Goal: Task Accomplishment & Management: Manage account settings

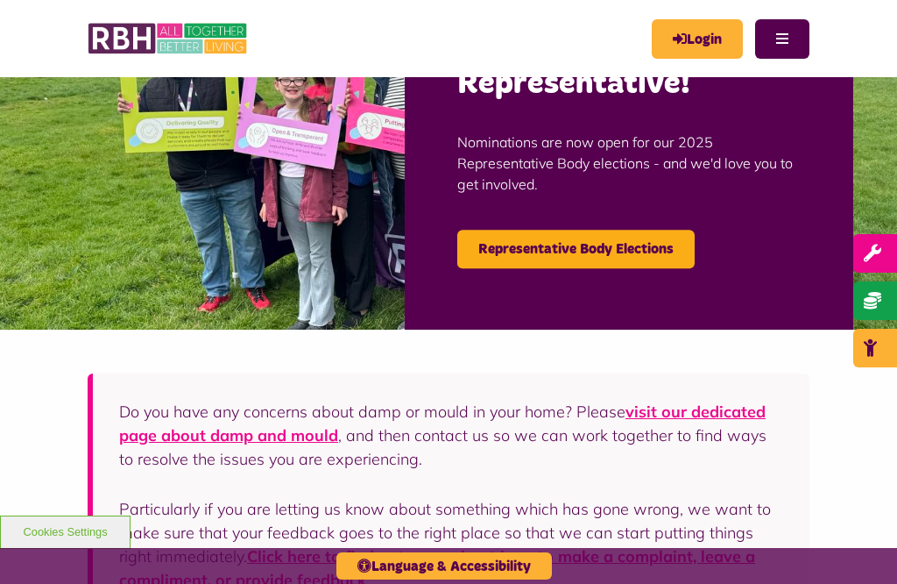
click at [0, 0] on icon "MyRBH" at bounding box center [0, 0] width 0 height 0
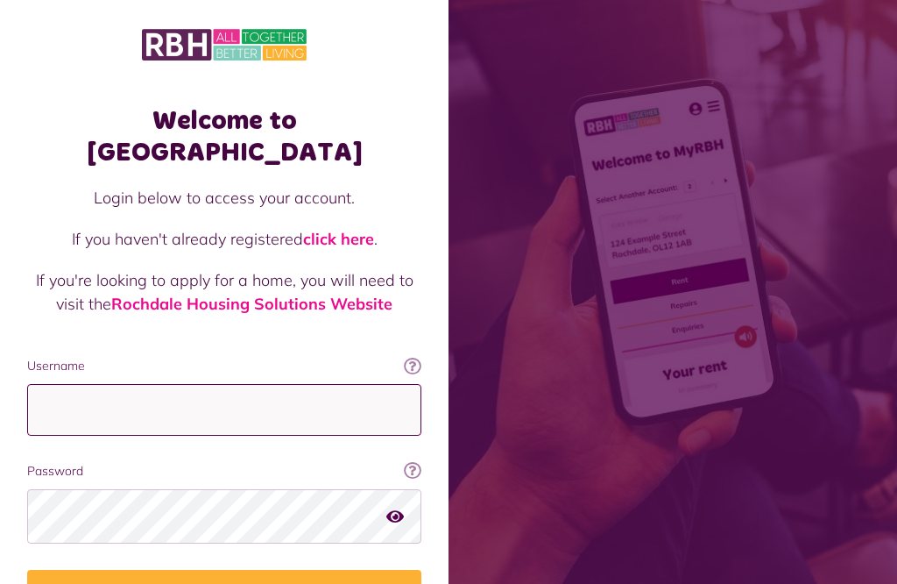
click at [59, 384] on input "Username" at bounding box center [224, 410] width 394 height 52
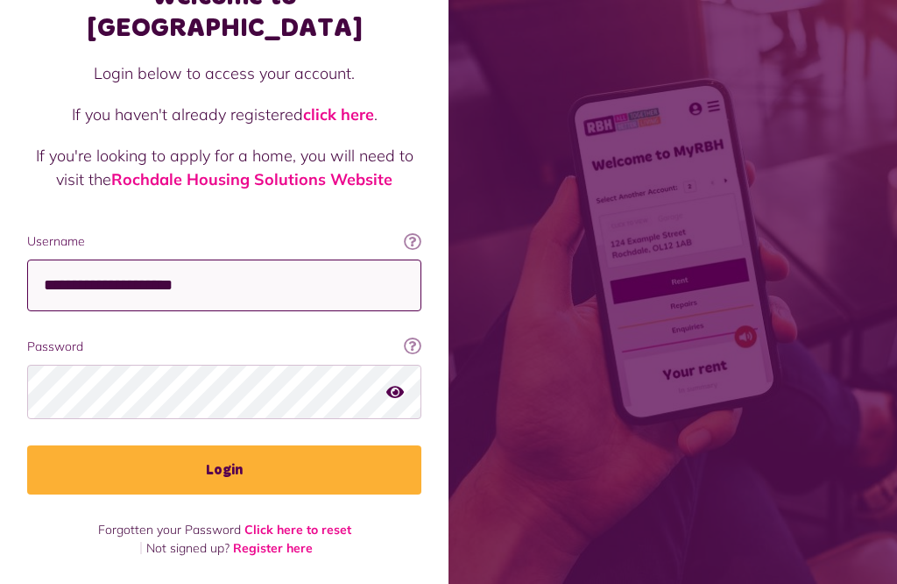
scroll to position [317, 0]
type input "**********"
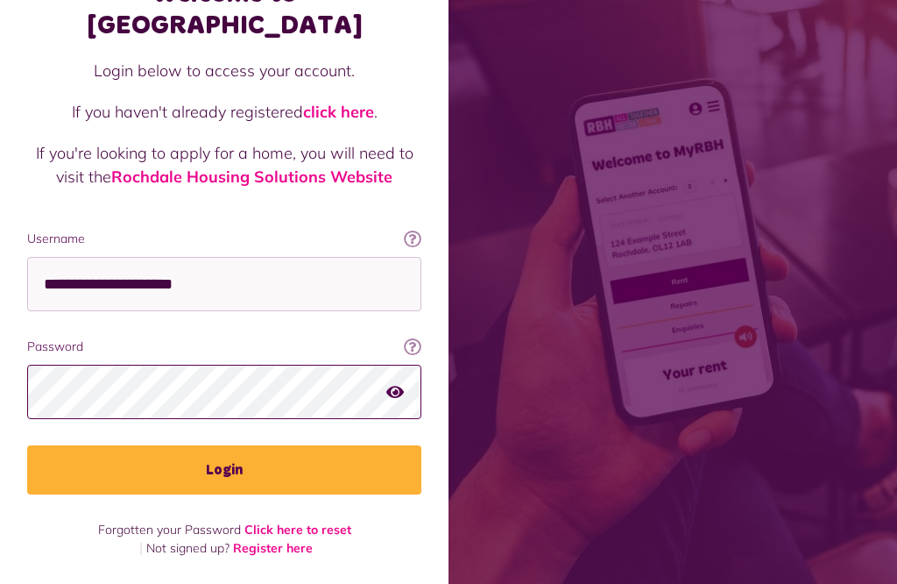
scroll to position [371, 0]
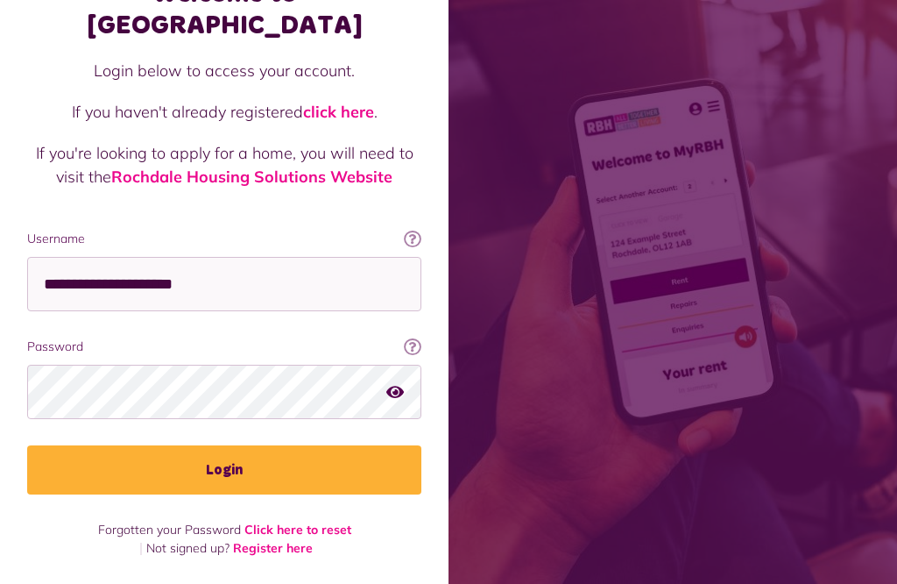
click at [231, 445] on button "Login" at bounding box center [224, 469] width 394 height 49
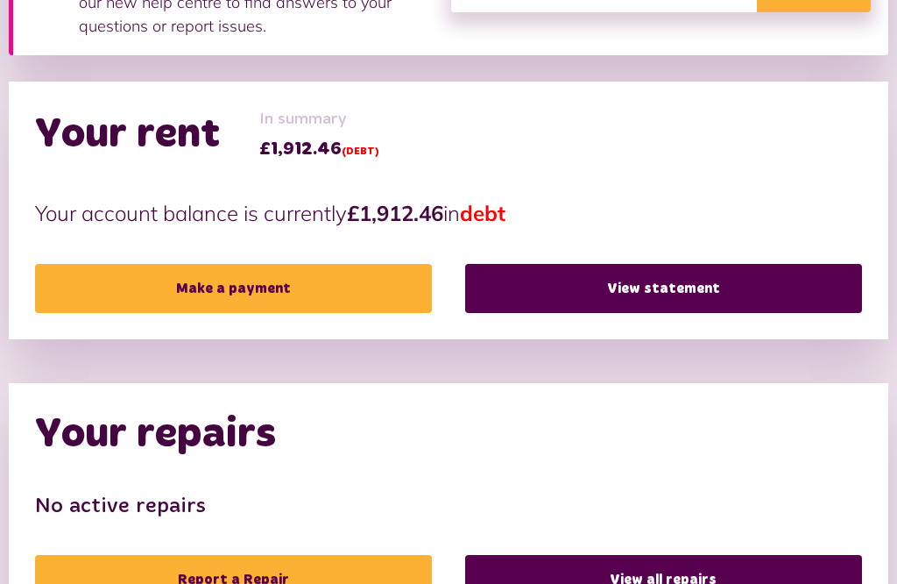
scroll to position [391, 0]
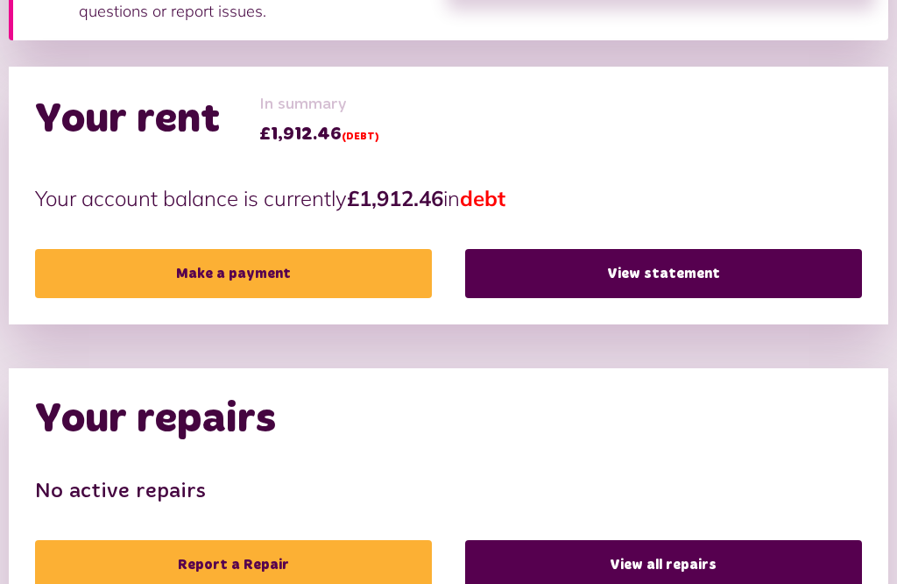
click at [642, 263] on link "View statement" at bounding box center [663, 273] width 397 height 49
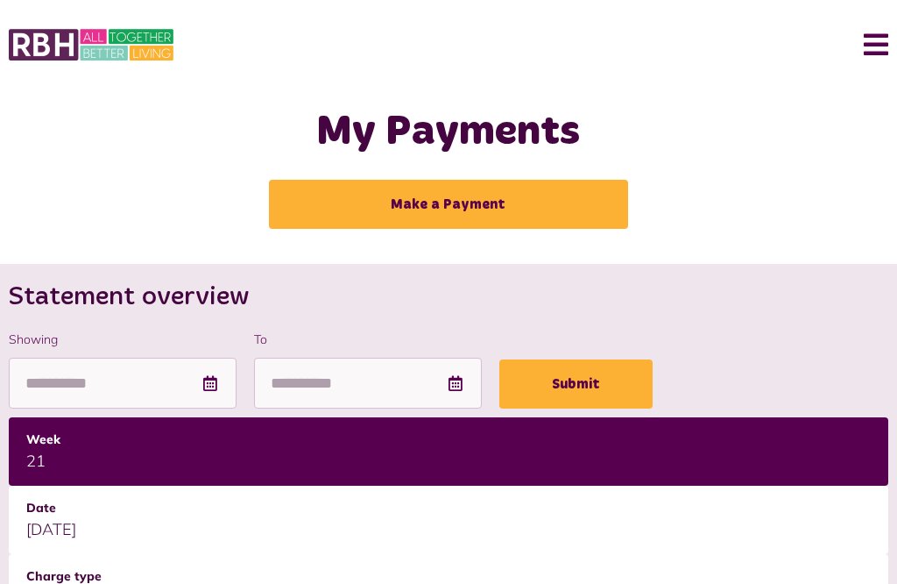
click at [881, 58] on button "Menu" at bounding box center [870, 45] width 38 height 54
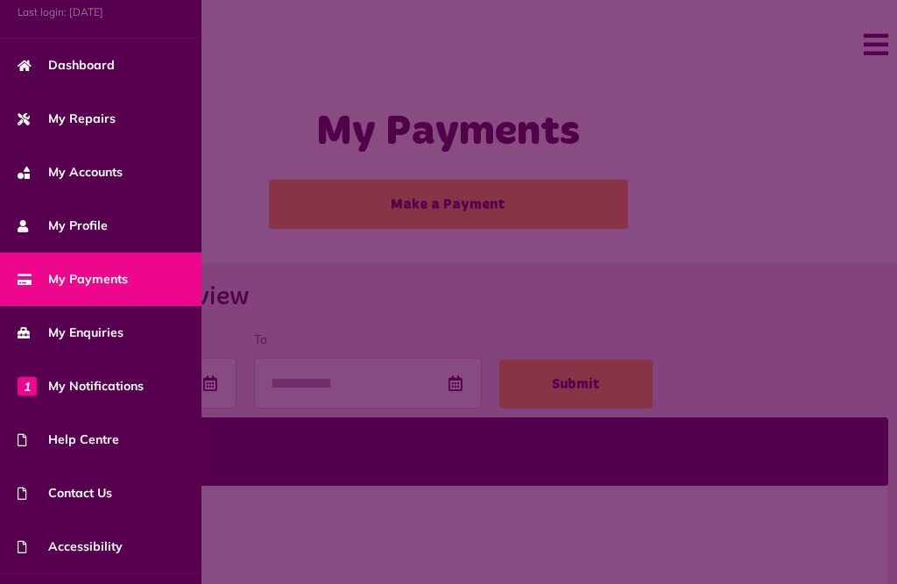
scroll to position [109, 0]
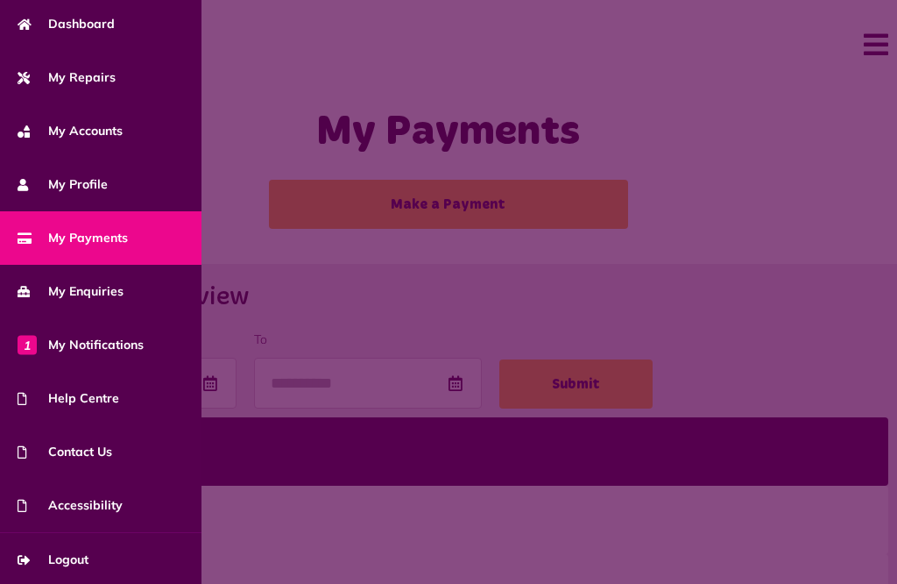
click at [72, 566] on link "Logout" at bounding box center [101, 559] width 202 height 53
